Goal: Check status: Check status

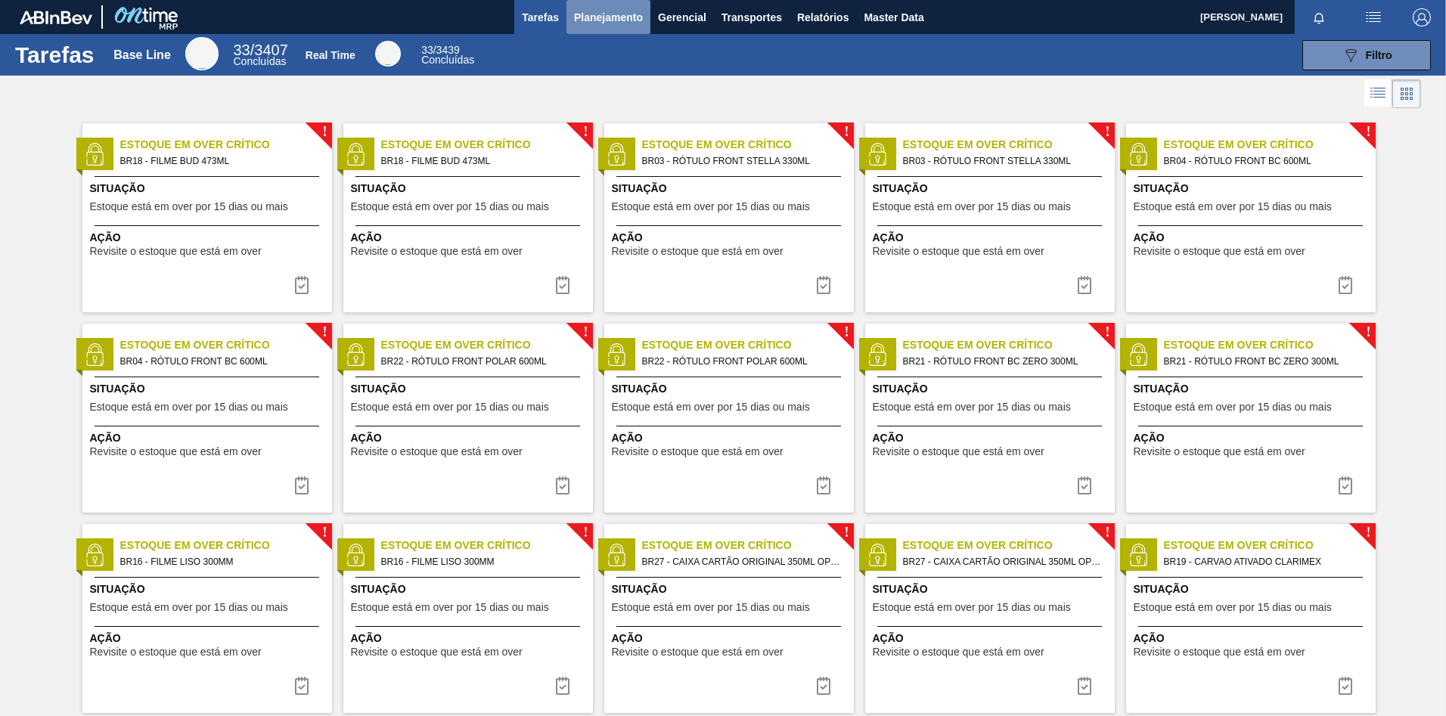
click at [591, 21] on span "Planejamento" at bounding box center [608, 17] width 69 height 18
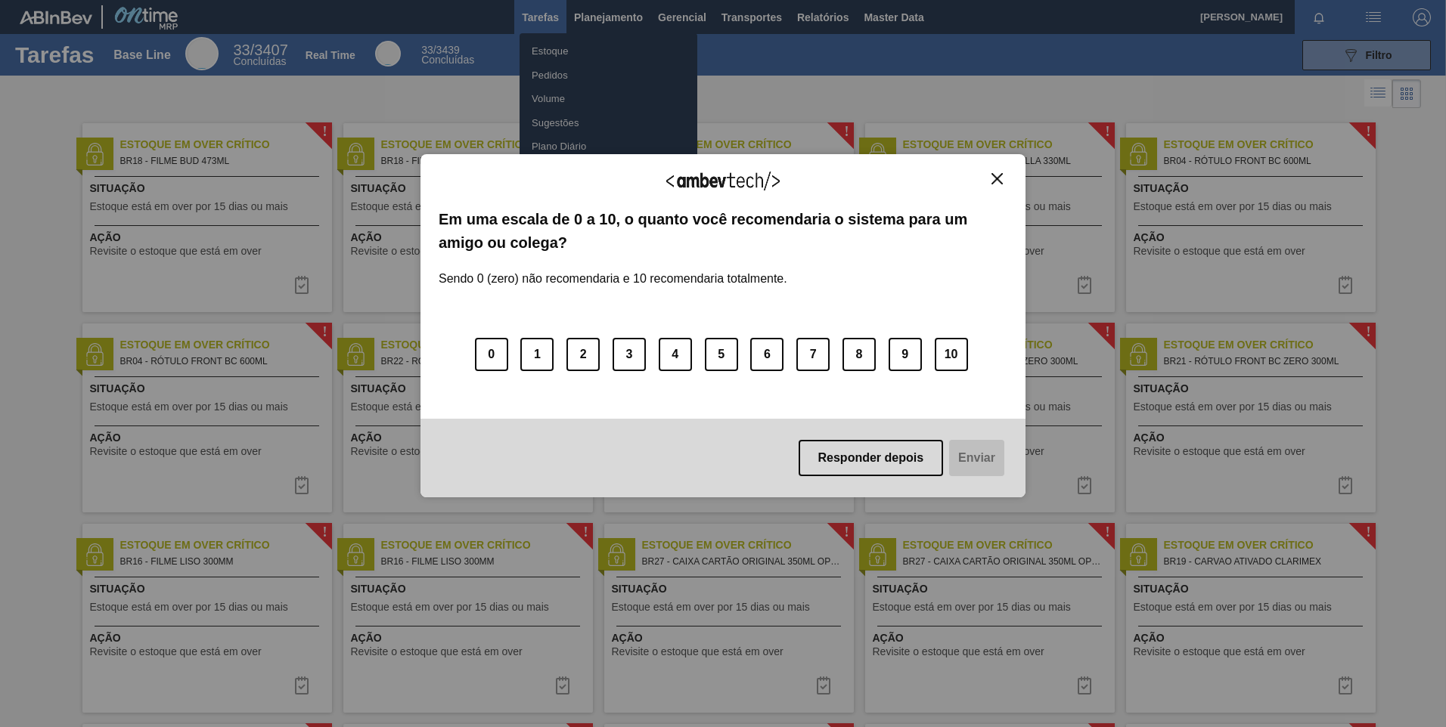
click at [995, 180] on img "Close" at bounding box center [996, 178] width 11 height 11
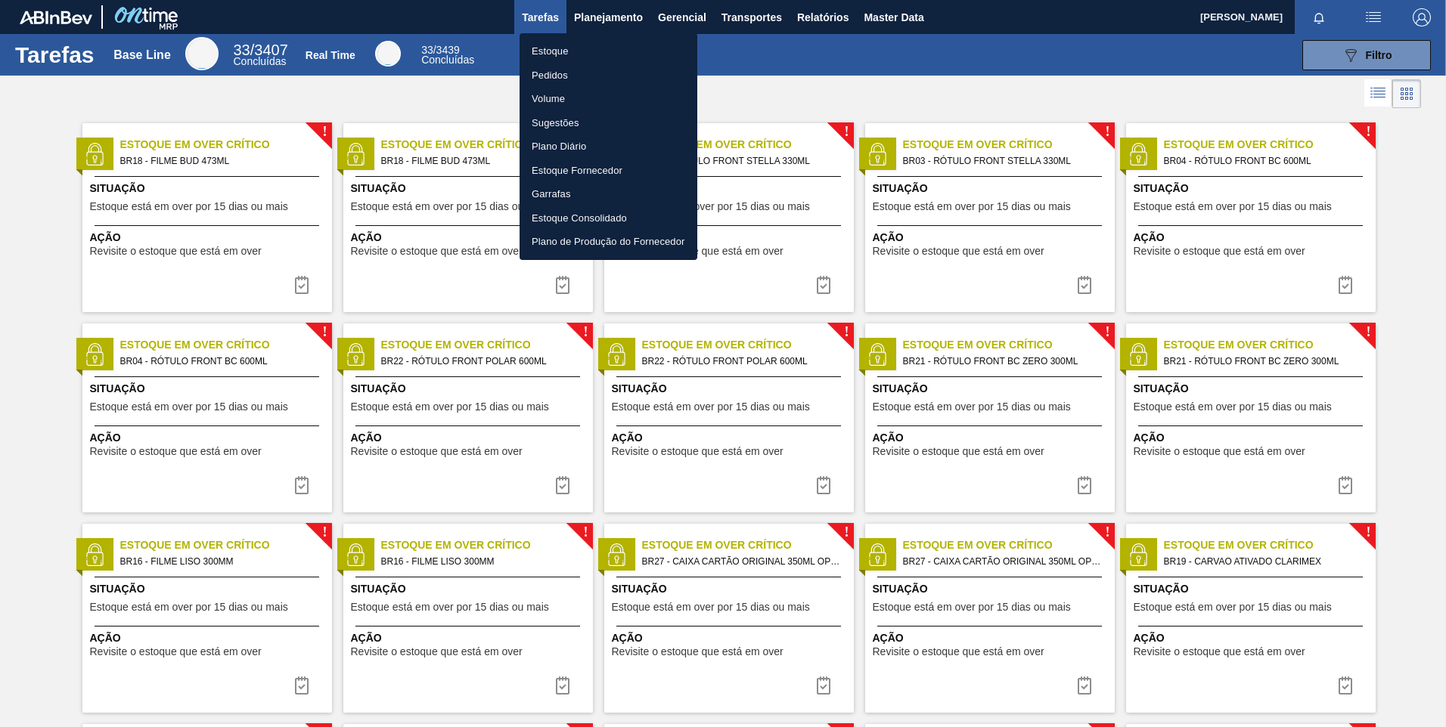
click at [571, 76] on li "Pedidos" at bounding box center [608, 76] width 178 height 24
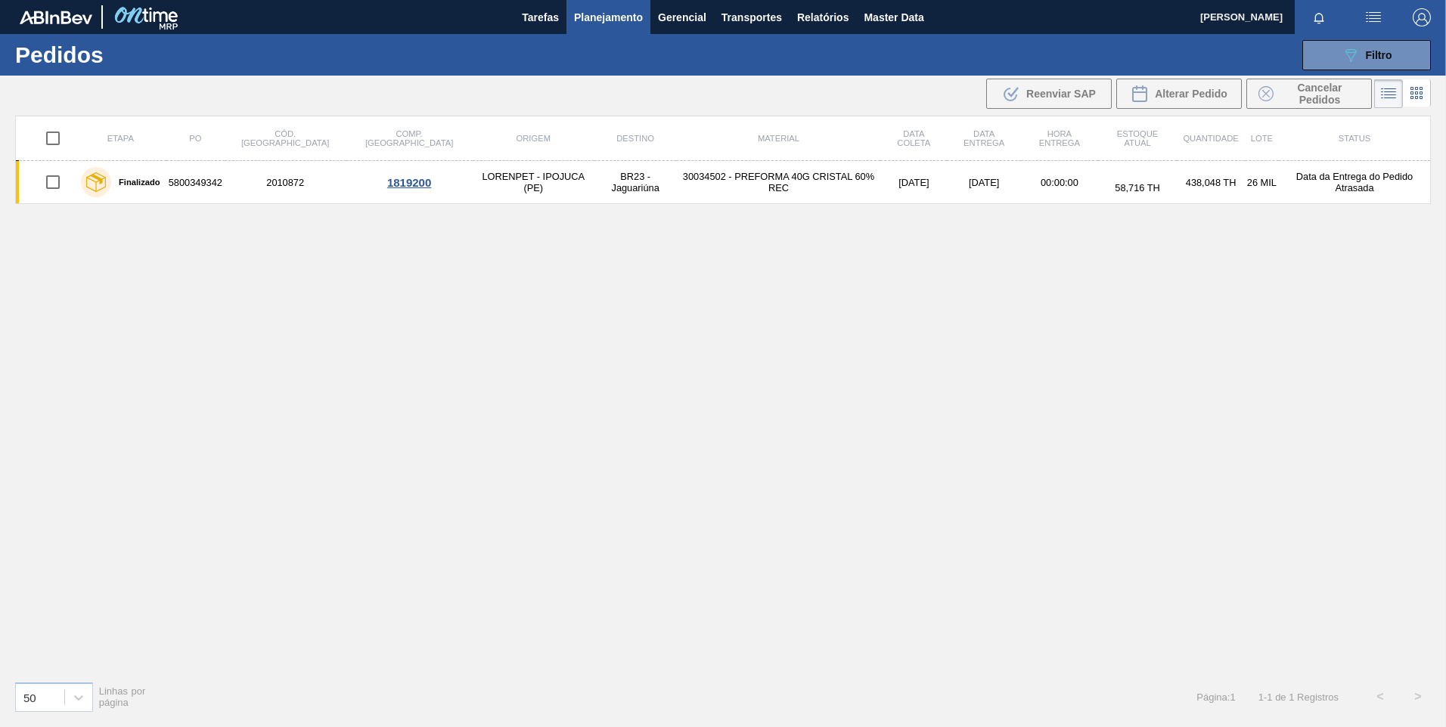
click at [1408, 94] on icon at bounding box center [1416, 93] width 18 height 18
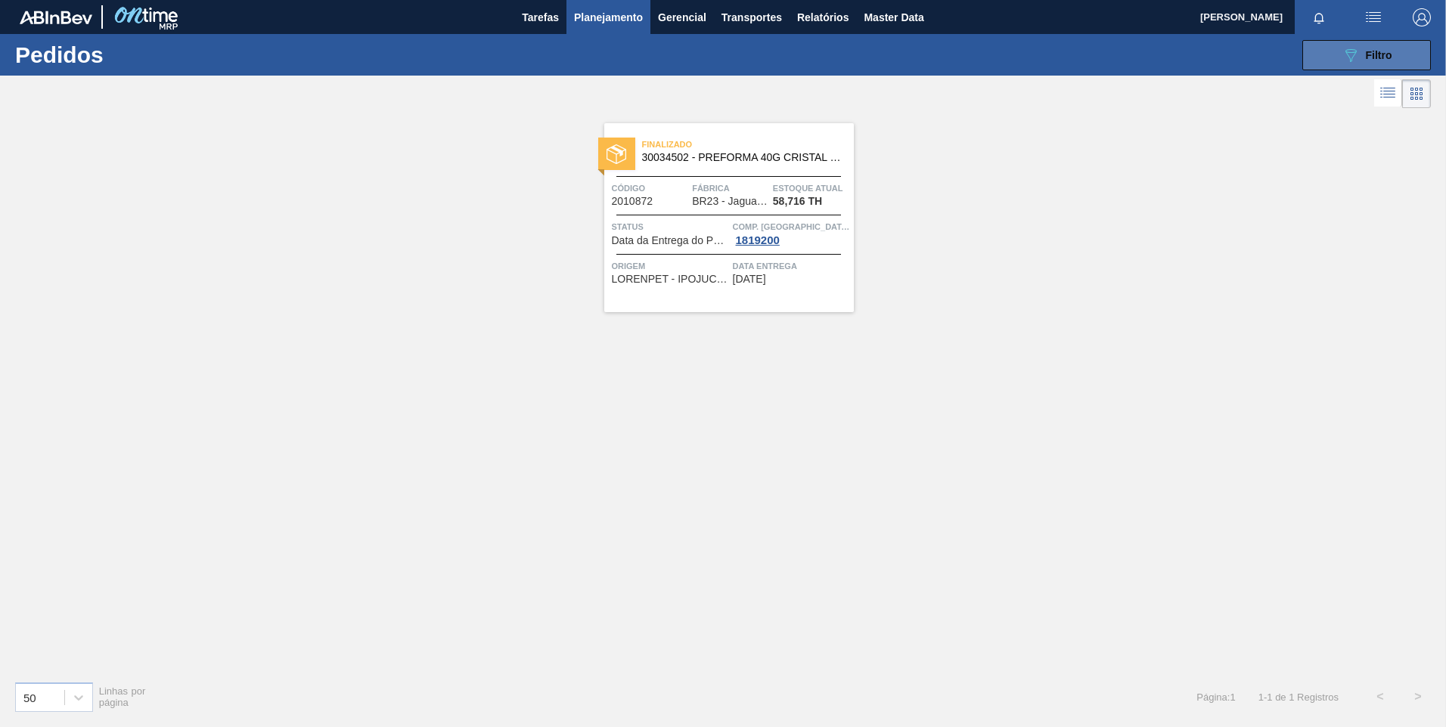
click at [1369, 62] on div "089F7B8B-B2A5-4AFE-B5C0-19BA573D28AC Filtro" at bounding box center [1366, 55] width 51 height 18
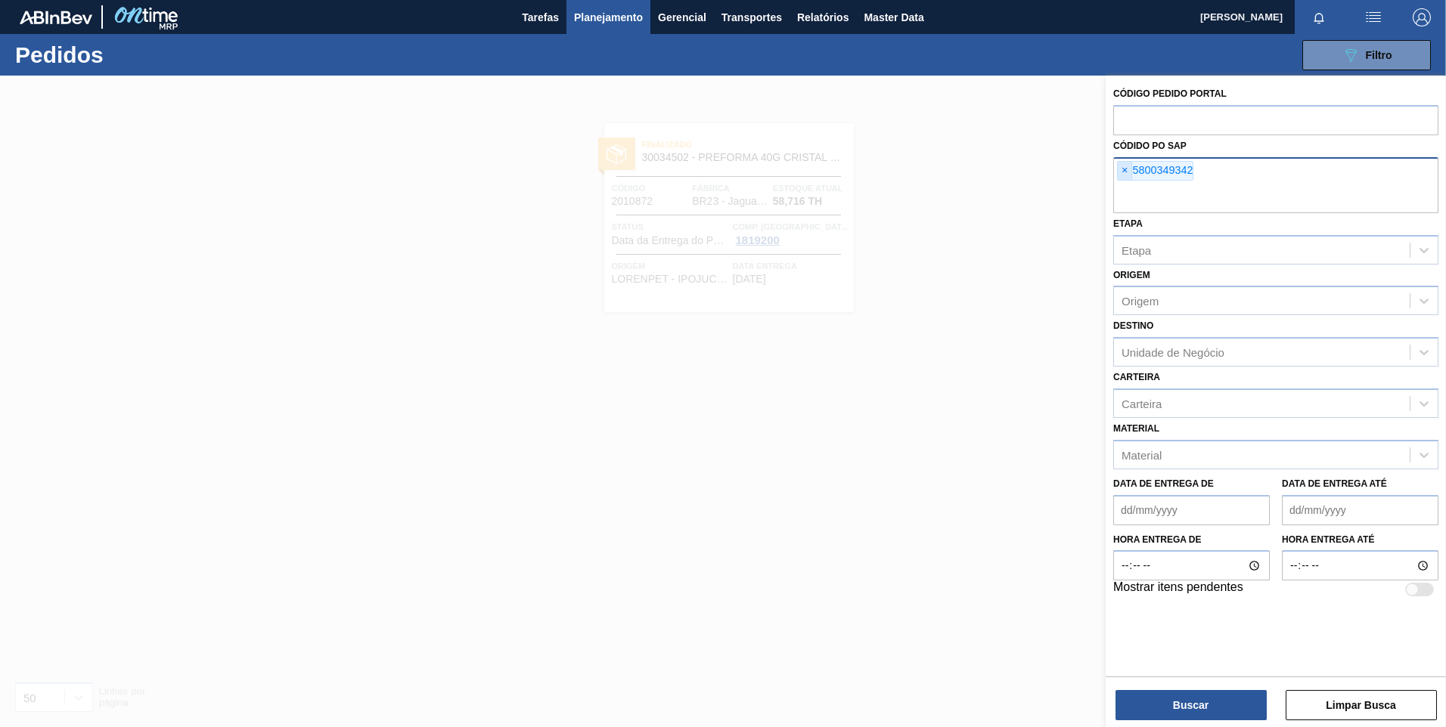
click at [1124, 172] on span "×" at bounding box center [1125, 171] width 14 height 18
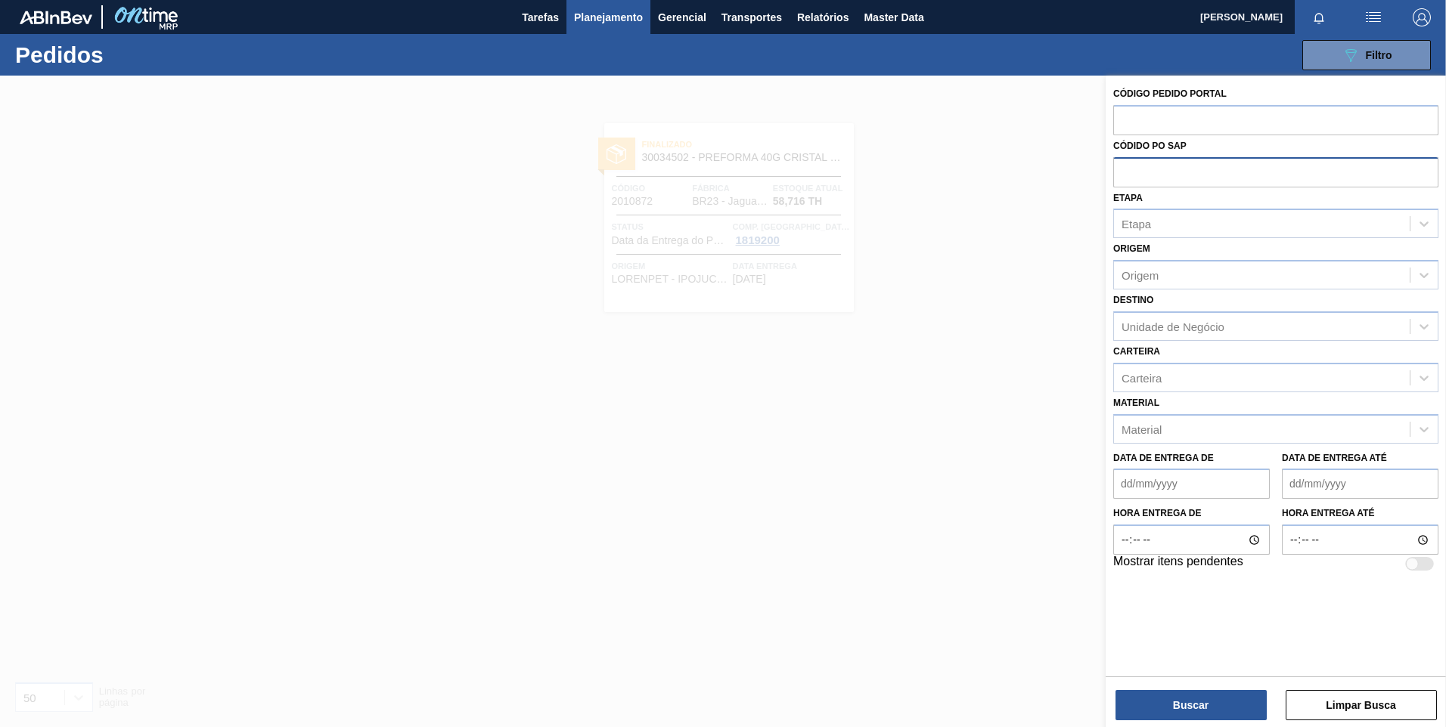
click at [1186, 170] on input "text" at bounding box center [1275, 171] width 325 height 29
paste input "01FF0658519"
type input "01FF0658519"
